Goal: Information Seeking & Learning: Learn about a topic

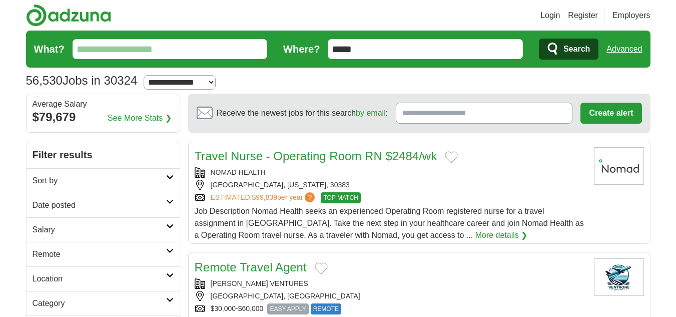
click at [210, 55] on input "What?" at bounding box center [170, 49] width 195 height 20
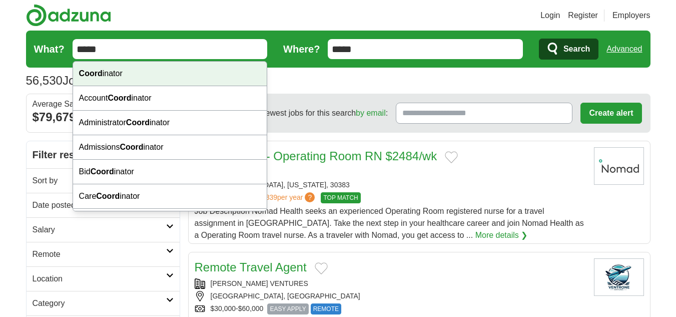
click at [182, 81] on div "Coord inator" at bounding box center [170, 74] width 194 height 25
type input "**********"
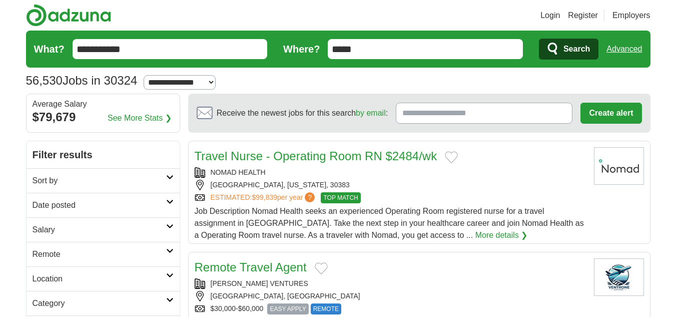
click at [570, 56] on span "Search" at bounding box center [576, 49] width 27 height 20
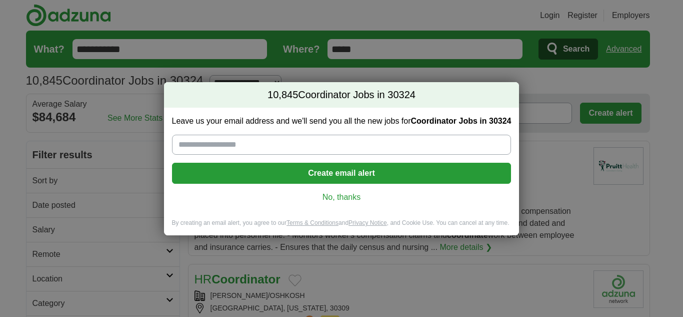
click at [341, 197] on link "No, thanks" at bounding box center [342, 197] width 324 height 11
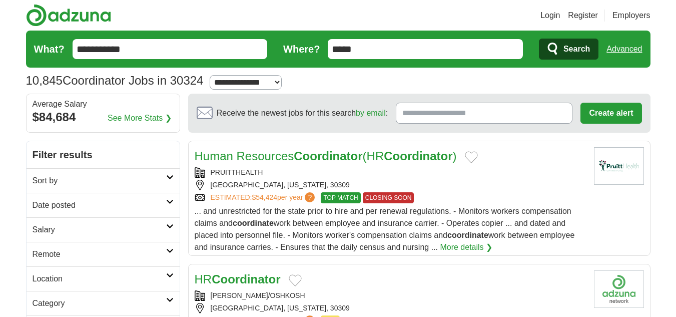
click at [130, 256] on h2 "Remote" at bounding box center [100, 254] width 134 height 12
click at [72, 274] on link "Remote jobs" at bounding box center [55, 278] width 45 height 9
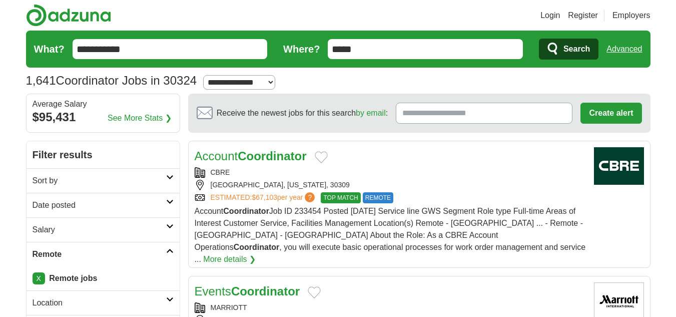
click at [282, 156] on strong "Coordinator" at bounding box center [272, 156] width 69 height 14
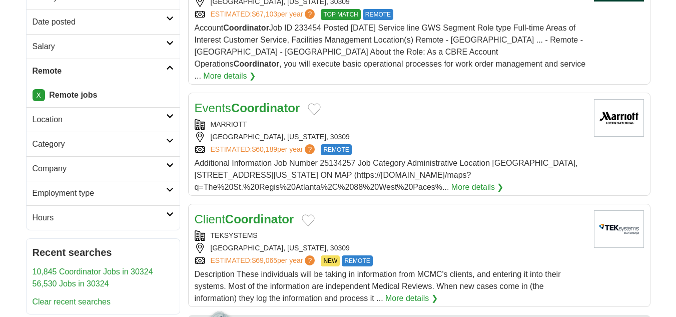
scroll to position [192, 0]
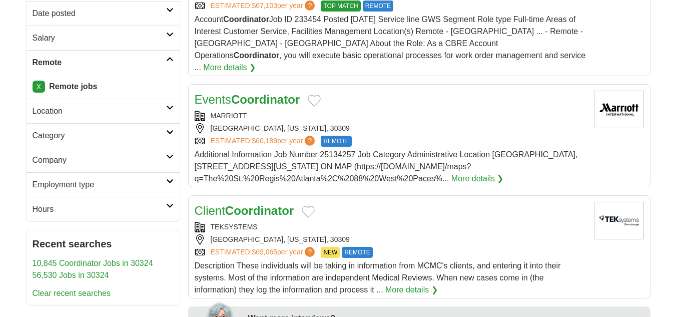
click at [263, 204] on strong "Coordinator" at bounding box center [259, 211] width 69 height 14
click at [294, 93] on strong "Coordinator" at bounding box center [265, 100] width 69 height 14
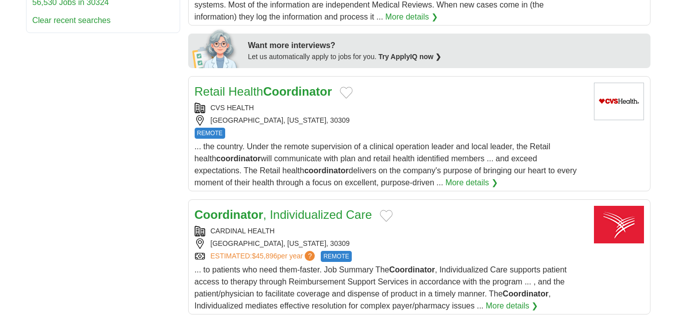
scroll to position [467, 0]
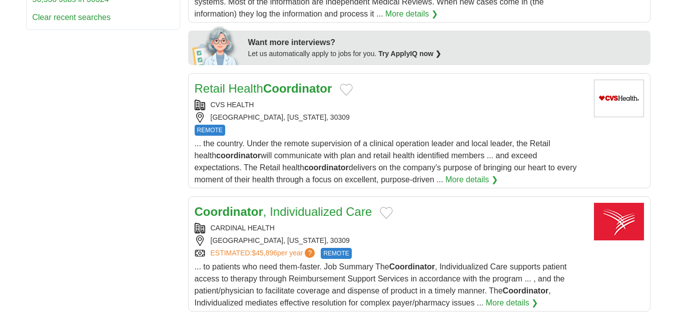
click at [266, 82] on strong "Coordinator" at bounding box center [297, 89] width 69 height 14
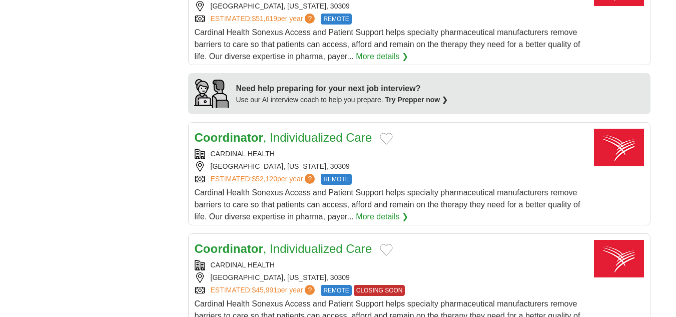
scroll to position [832, 0]
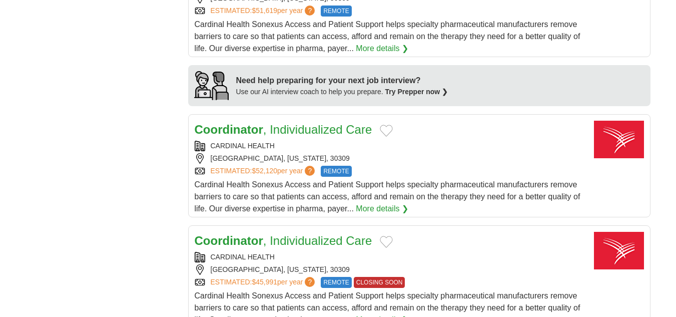
click at [329, 123] on link "Coordinator , Individualized Care" at bounding box center [284, 130] width 178 height 14
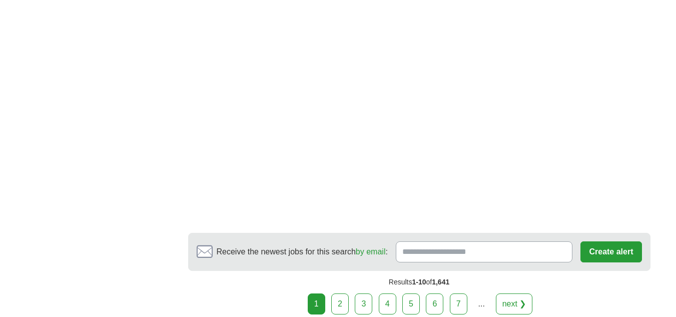
scroll to position [1817, 0]
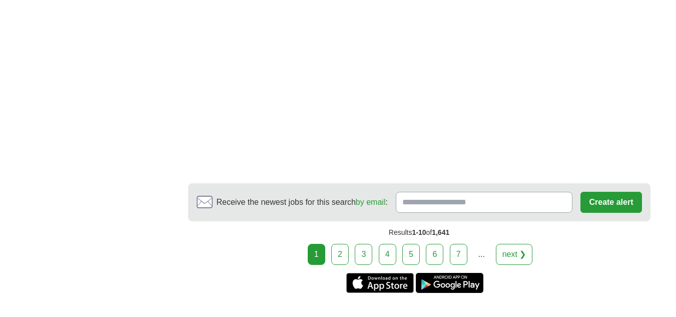
click at [521, 244] on link "next ❯" at bounding box center [514, 254] width 37 height 21
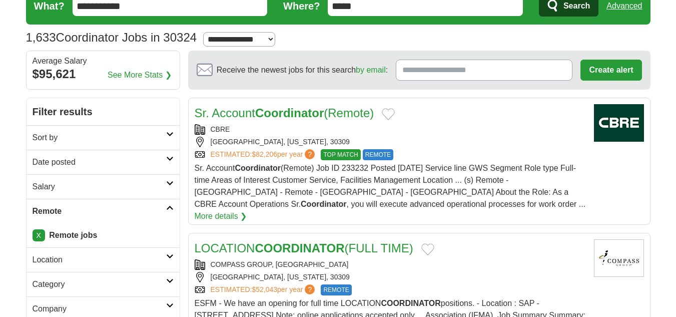
scroll to position [60, 0]
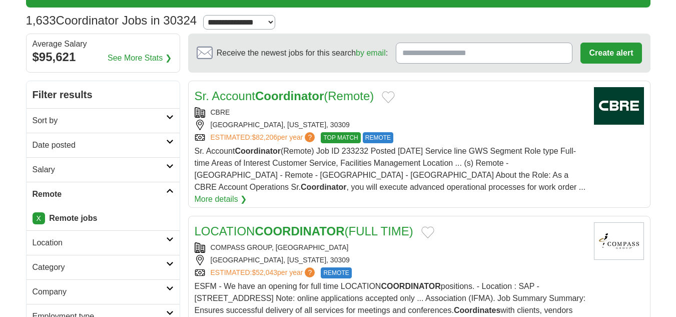
click at [306, 102] on strong "Coordinator" at bounding box center [289, 96] width 69 height 14
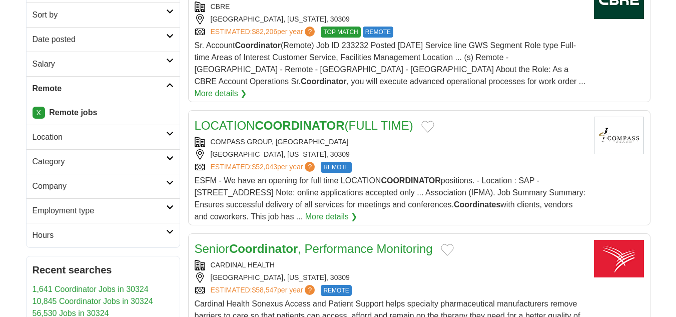
scroll to position [177, 0]
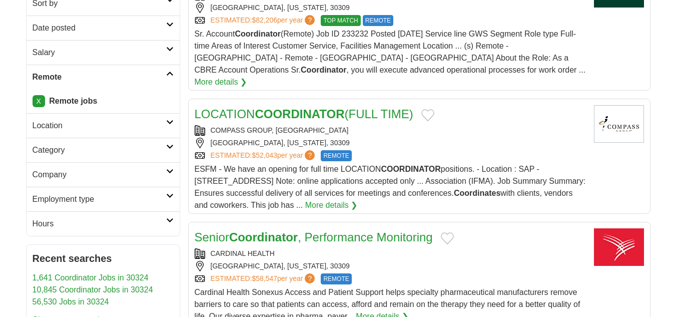
click at [386, 107] on link "LOCATION COORDINATOR (FULL TIME)" at bounding box center [304, 114] width 219 height 14
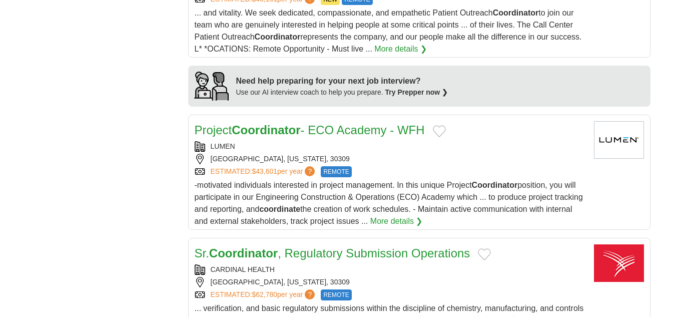
scroll to position [881, 0]
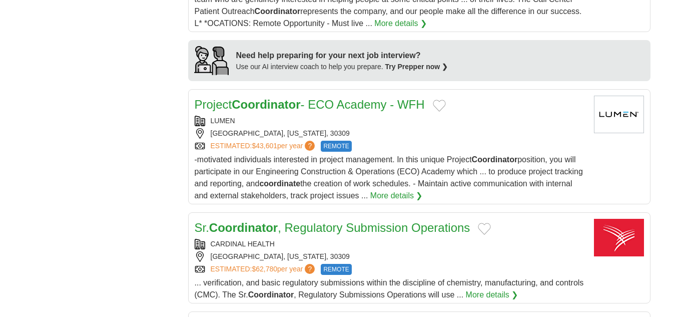
click at [339, 98] on link "Project Coordinator - ECO Academy - WFH" at bounding box center [310, 105] width 230 height 14
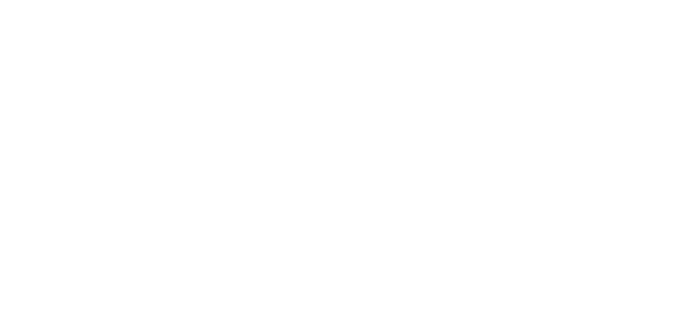
scroll to position [1696, 0]
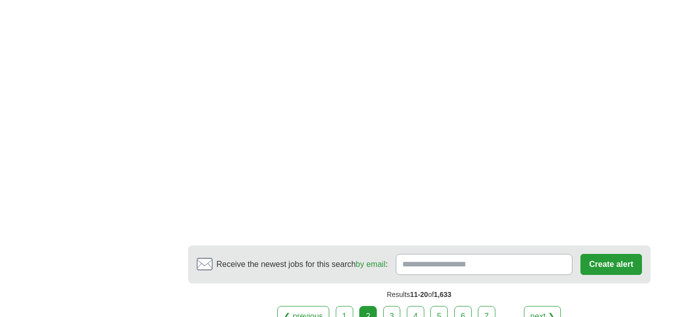
click at [534, 306] on link "next ❯" at bounding box center [542, 316] width 37 height 21
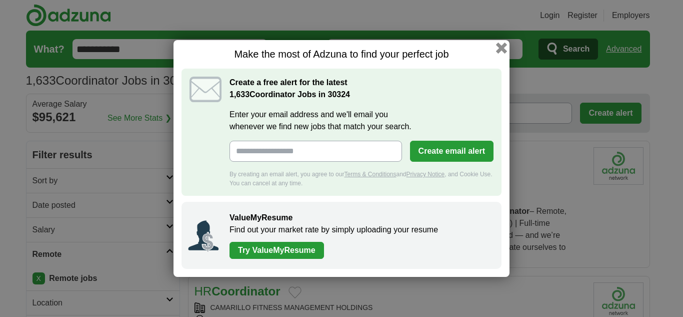
click at [502, 49] on button "button" at bounding box center [501, 48] width 11 height 11
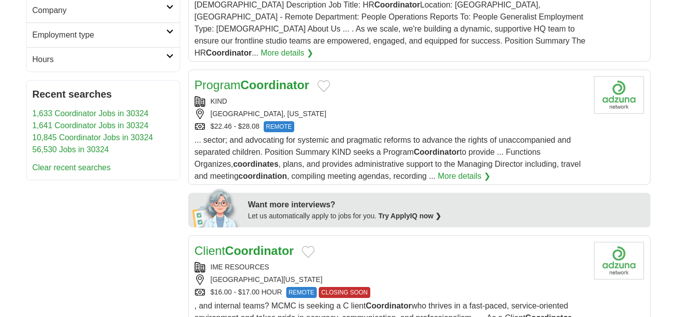
scroll to position [344, 0]
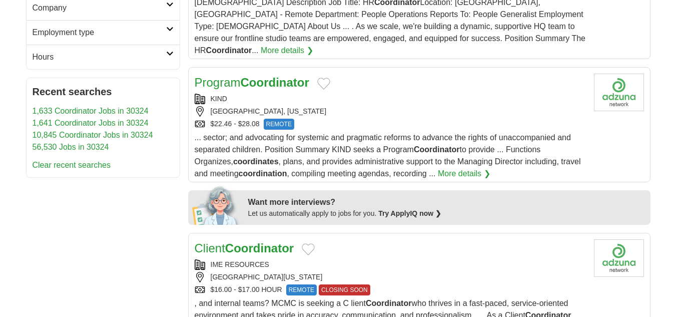
click at [262, 76] on strong "Coordinator" at bounding box center [275, 83] width 69 height 14
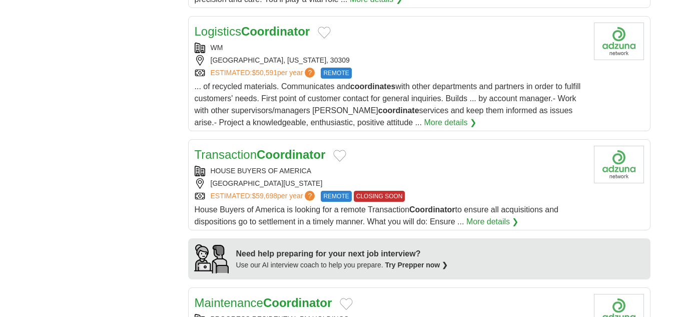
scroll to position [691, 0]
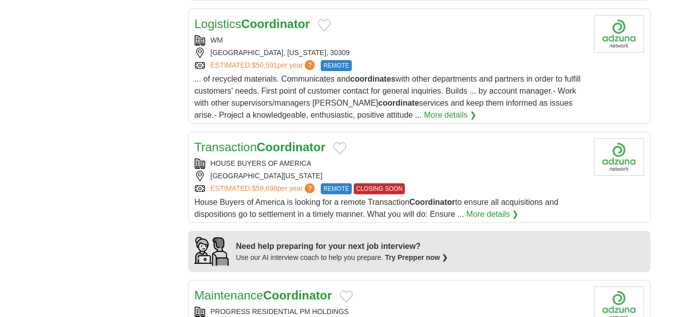
click at [252, 140] on link "Transaction Coordinator" at bounding box center [260, 147] width 131 height 14
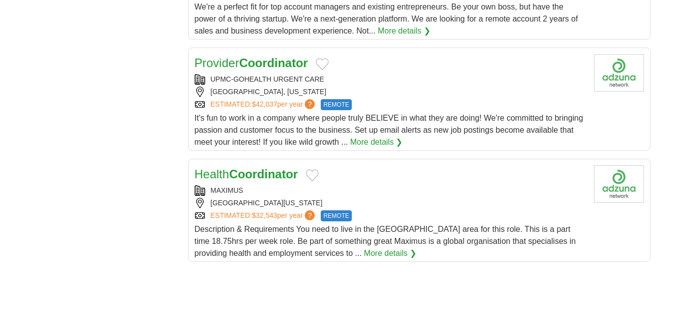
scroll to position [1140, 0]
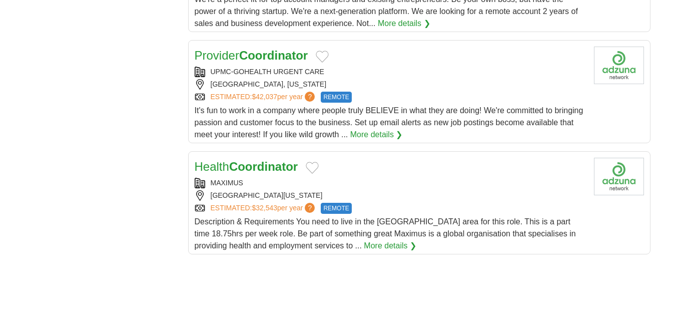
click at [252, 49] on strong "Coordinator" at bounding box center [273, 56] width 69 height 14
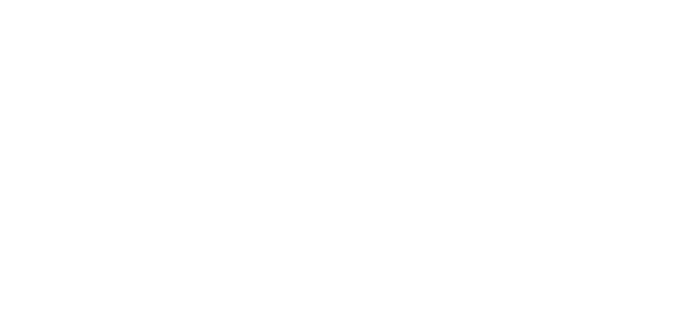
scroll to position [1837, 0]
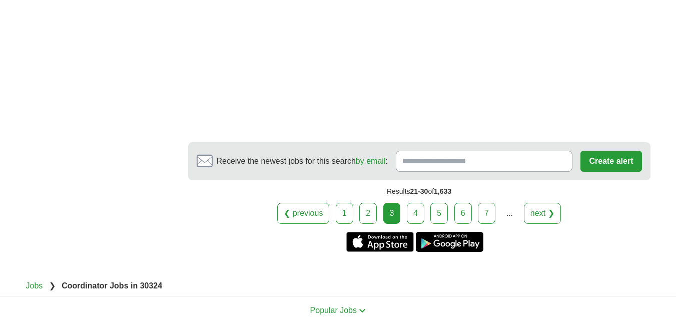
click at [548, 203] on link "next ❯" at bounding box center [542, 213] width 37 height 21
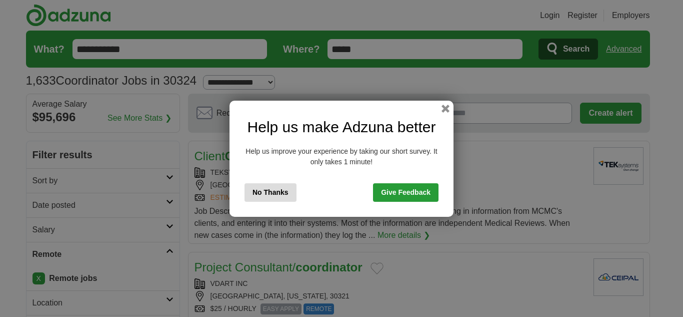
click at [276, 189] on button "No Thanks" at bounding box center [271, 192] width 52 height 19
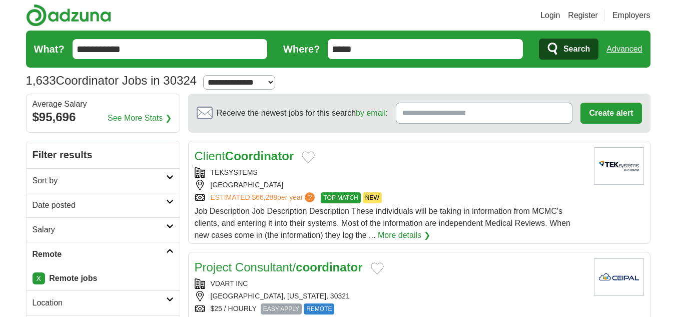
click at [259, 153] on strong "Coordinator" at bounding box center [259, 156] width 69 height 14
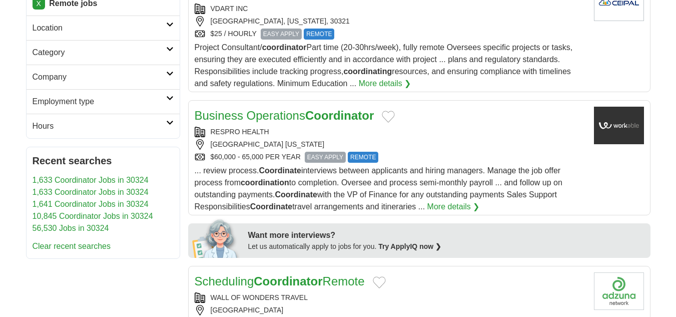
scroll to position [283, 0]
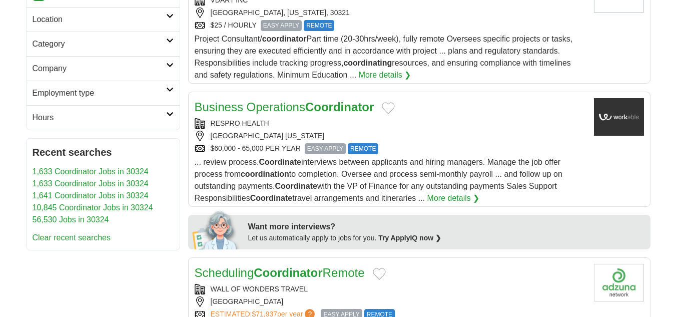
click at [306, 110] on link "Business Operations Coordinator" at bounding box center [285, 107] width 180 height 14
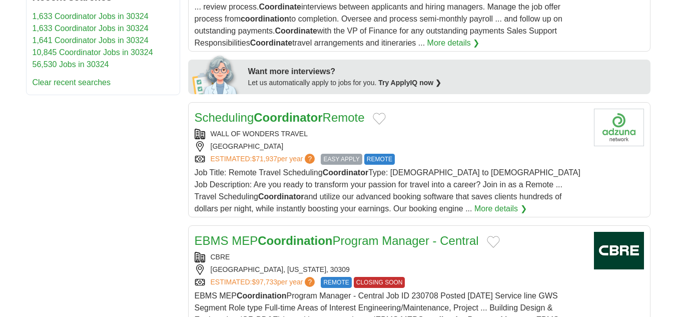
scroll to position [456, 0]
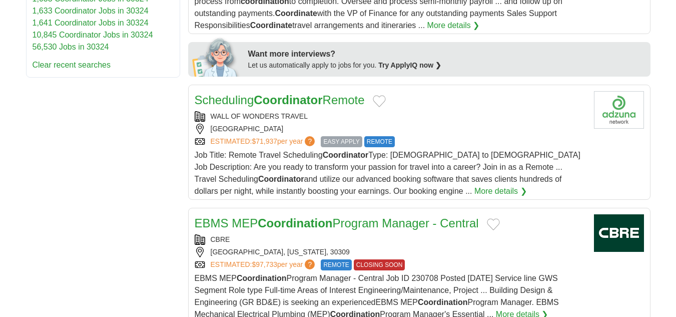
click at [343, 104] on link "Scheduling Coordinator Remote" at bounding box center [280, 100] width 170 height 14
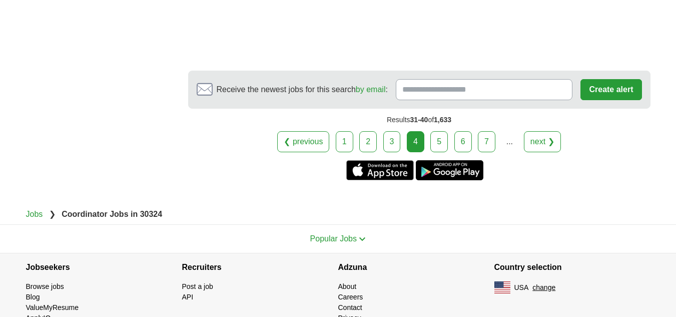
scroll to position [2008, 0]
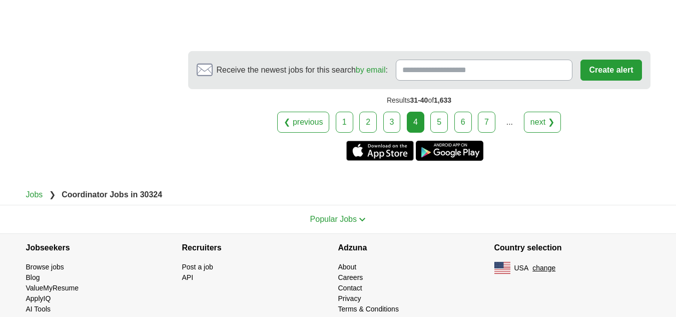
click at [552, 125] on link "next ❯" at bounding box center [542, 122] width 37 height 21
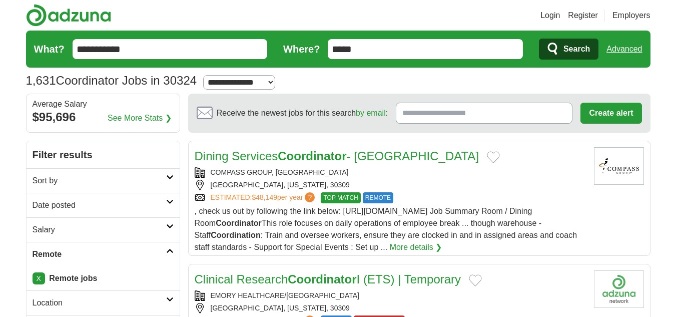
click at [173, 53] on input "**********" at bounding box center [170, 49] width 195 height 20
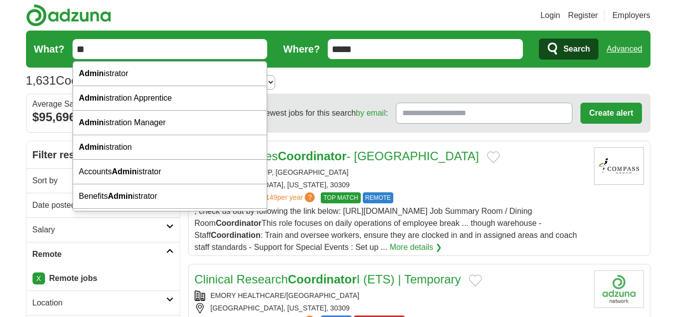
type input "*"
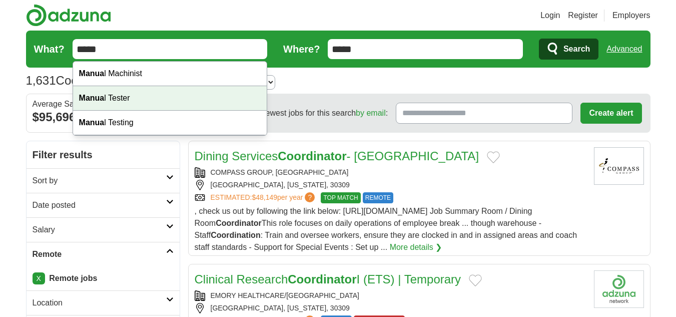
click at [143, 95] on div "Manua l Tester" at bounding box center [170, 98] width 194 height 25
type input "**********"
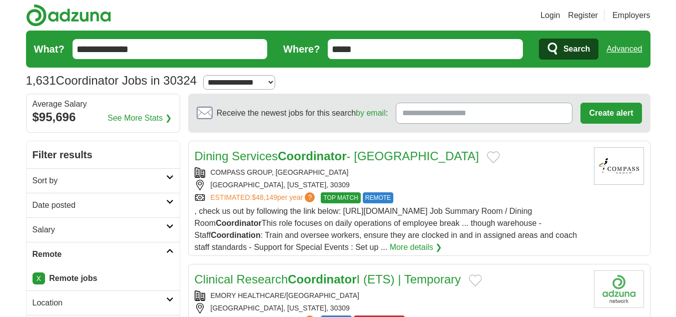
click at [554, 43] on icon "submit" at bounding box center [553, 49] width 10 height 12
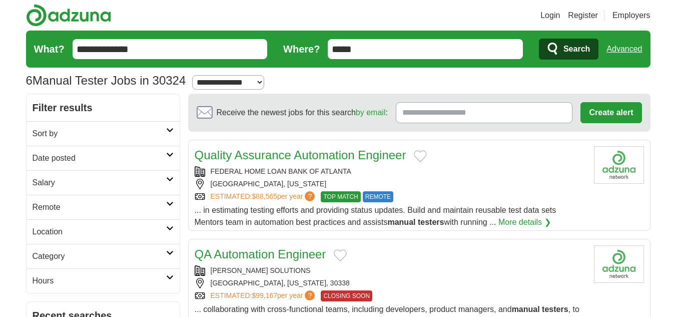
click at [406, 46] on input "*****" at bounding box center [425, 49] width 195 height 20
type input "*"
click at [563, 48] on span "Search" at bounding box center [576, 49] width 27 height 20
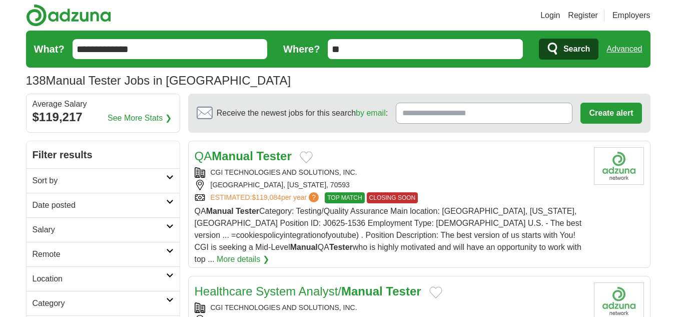
click at [64, 255] on h2 "Remote" at bounding box center [100, 254] width 134 height 12
click at [65, 277] on link "Remote jobs" at bounding box center [55, 278] width 45 height 9
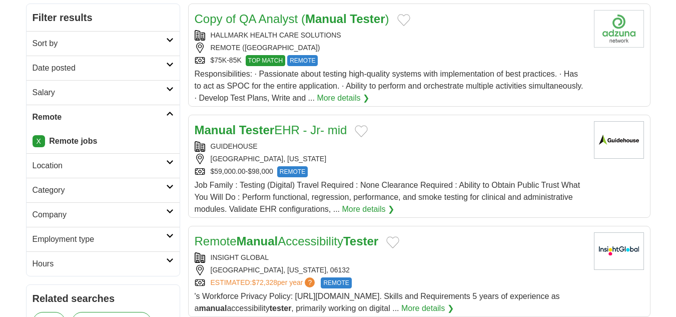
scroll to position [145, 0]
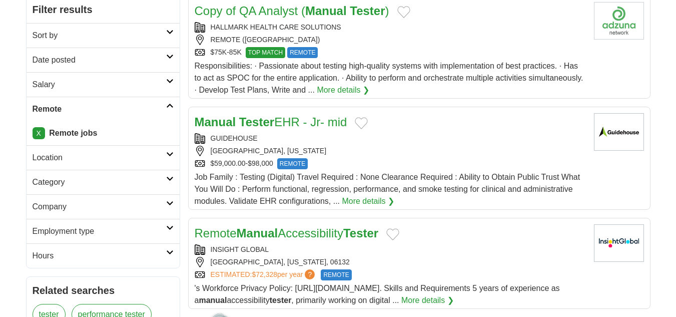
click at [485, 158] on div "$59,000.00-$98,000 REMOTE" at bounding box center [390, 163] width 391 height 11
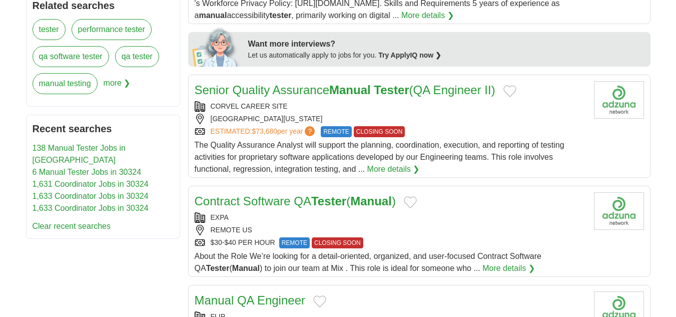
scroll to position [435, 0]
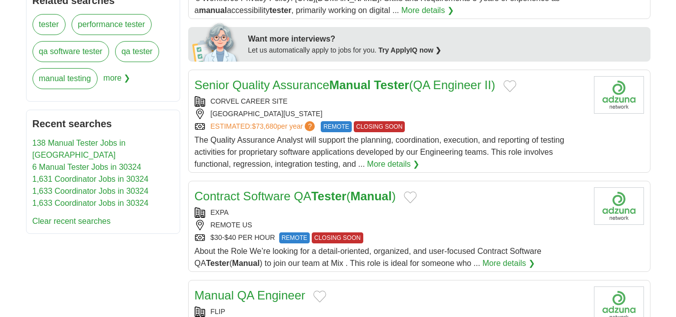
click at [380, 194] on strong "Manual" at bounding box center [371, 196] width 42 height 14
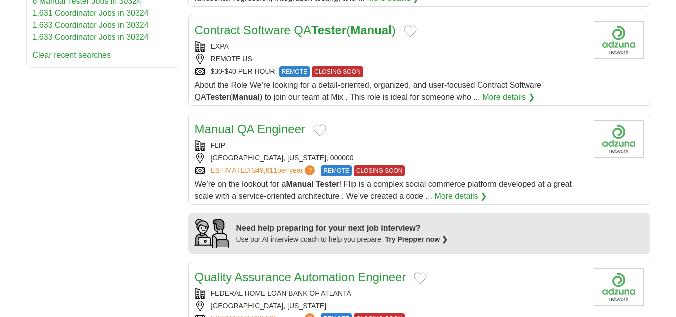
scroll to position [614, 0]
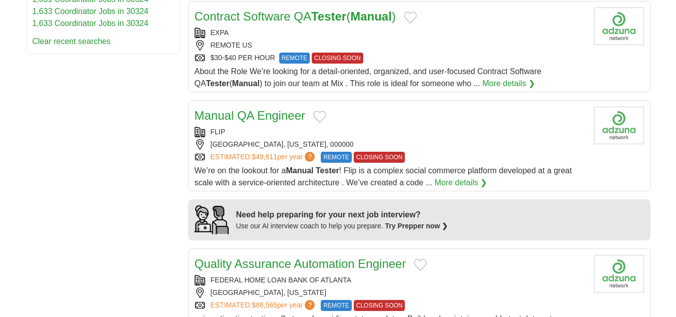
click at [238, 117] on link "Manual QA Engineer" at bounding box center [250, 116] width 111 height 14
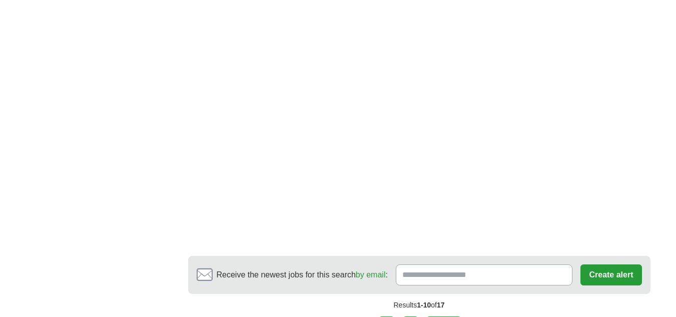
scroll to position [1671, 0]
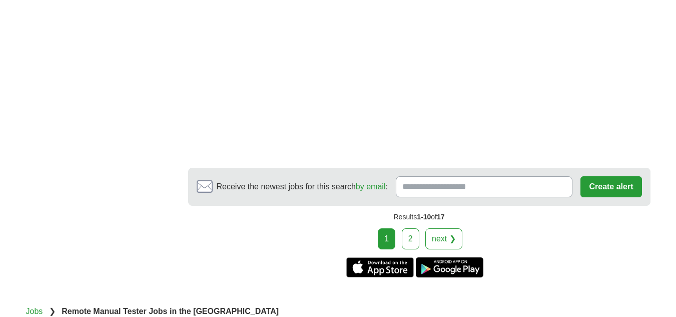
click at [426, 228] on div "1 2 next ❯" at bounding box center [419, 238] width 462 height 21
click at [436, 228] on link "next ❯" at bounding box center [443, 238] width 37 height 21
